Goal: Transaction & Acquisition: Purchase product/service

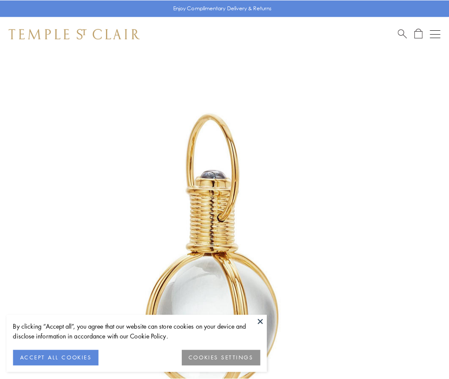
scroll to position [223, 0]
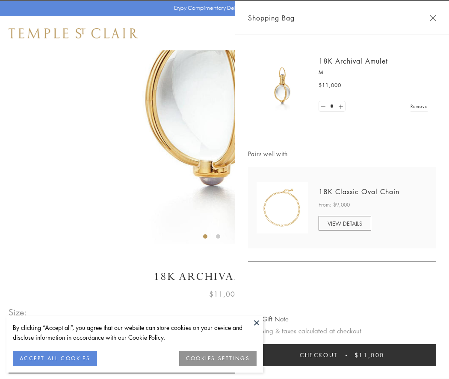
click at [342, 355] on button "Checkout $11,000" at bounding box center [342, 355] width 188 height 22
